Goal: Find specific page/section: Find specific page/section

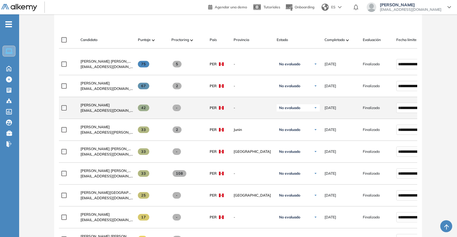
scroll to position [179, 0]
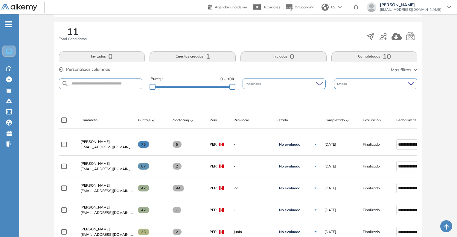
scroll to position [120, 0]
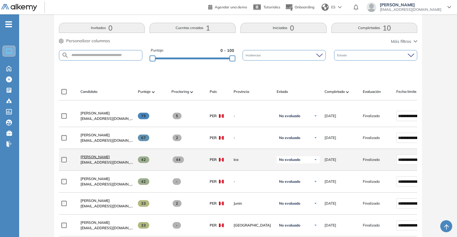
click at [99, 159] on span "[PERSON_NAME]" at bounding box center [94, 156] width 29 height 4
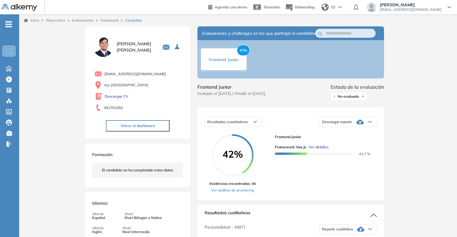
click at [318, 150] on span "Ver detalles" at bounding box center [319, 146] width 20 height 5
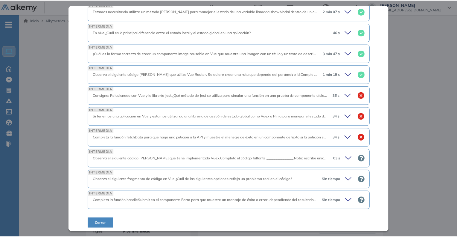
scroll to position [211, 0]
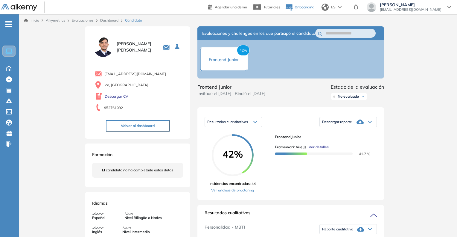
scroll to position [84, 0]
click at [29, 91] on span "Evaluaciones" at bounding box center [50, 91] width 50 height 7
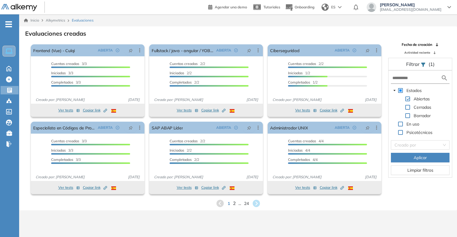
click at [233, 203] on span "2" at bounding box center [234, 203] width 3 height 7
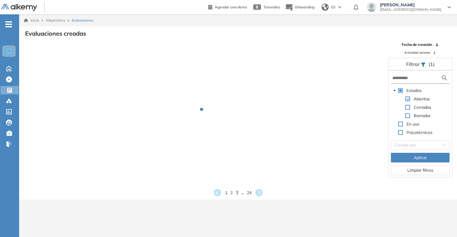
click at [236, 193] on span "3" at bounding box center [236, 192] width 3 height 7
click at [240, 193] on span "4" at bounding box center [241, 192] width 3 height 7
click at [240, 193] on span "5" at bounding box center [241, 192] width 3 height 7
click at [240, 193] on span "6" at bounding box center [241, 192] width 3 height 7
click at [240, 193] on span "7" at bounding box center [241, 192] width 3 height 7
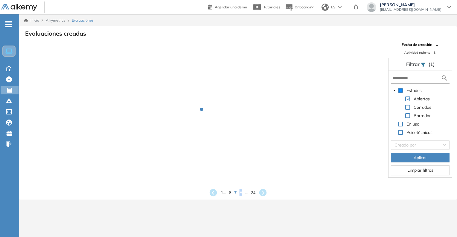
click at [240, 193] on span "8" at bounding box center [241, 192] width 3 height 7
click at [240, 193] on span "9" at bounding box center [241, 192] width 3 height 7
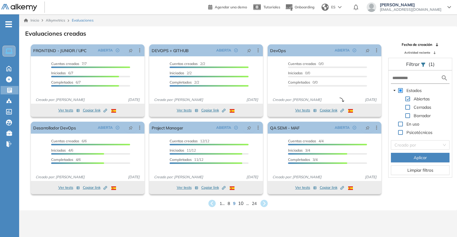
click at [239, 205] on span "10" at bounding box center [240, 203] width 5 height 7
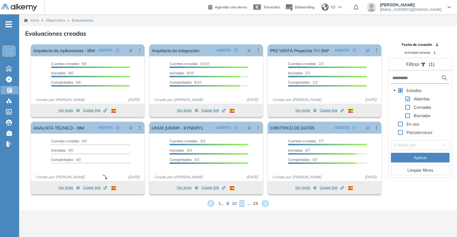
click at [240, 203] on span "11" at bounding box center [241, 203] width 5 height 7
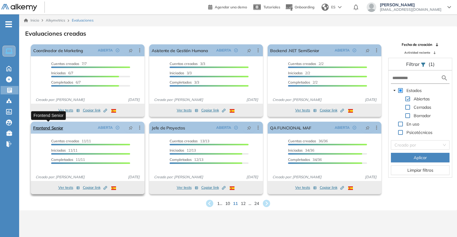
click at [40, 125] on link "Frontend Senior" at bounding box center [48, 127] width 30 height 12
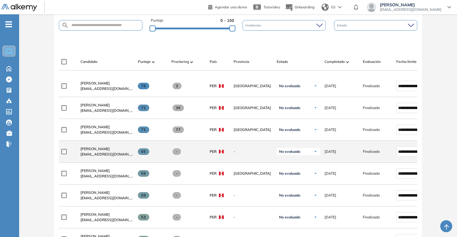
scroll to position [179, 0]
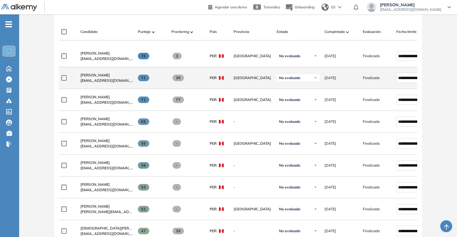
click at [94, 81] on span "[EMAIL_ADDRESS][DOMAIN_NAME]" at bounding box center [106, 80] width 53 height 5
click at [94, 77] on span "[PERSON_NAME]" at bounding box center [94, 75] width 29 height 4
